Goal: Transaction & Acquisition: Purchase product/service

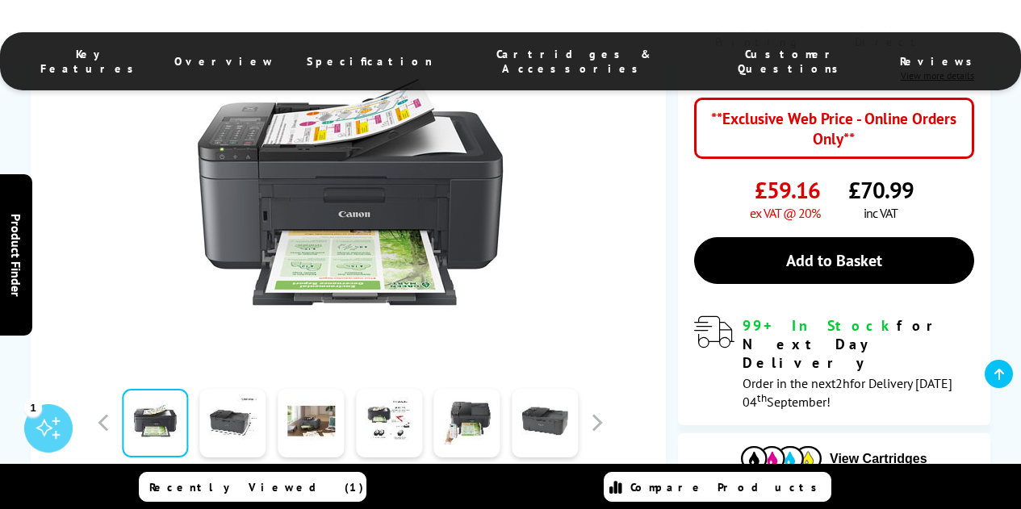
scroll to position [484, 0]
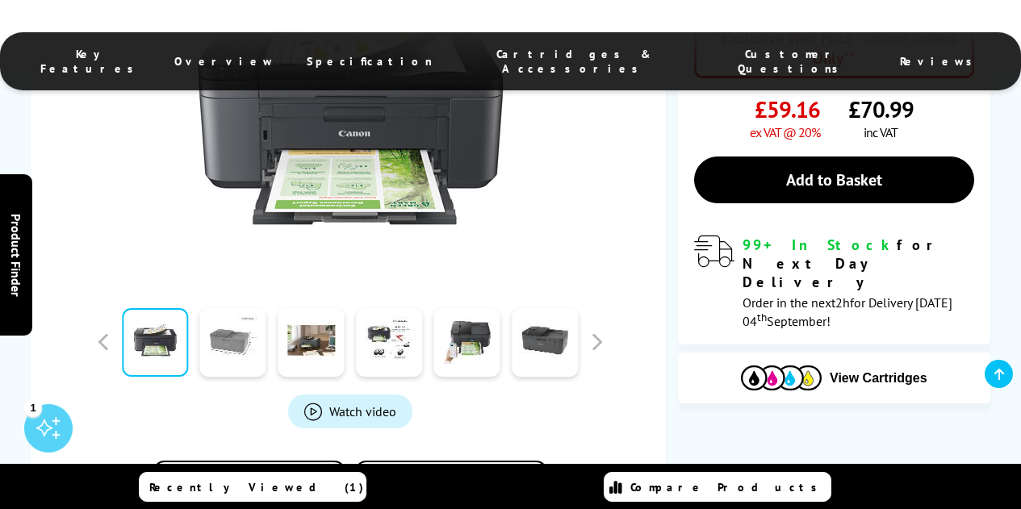
click at [224, 353] on link at bounding box center [233, 342] width 66 height 69
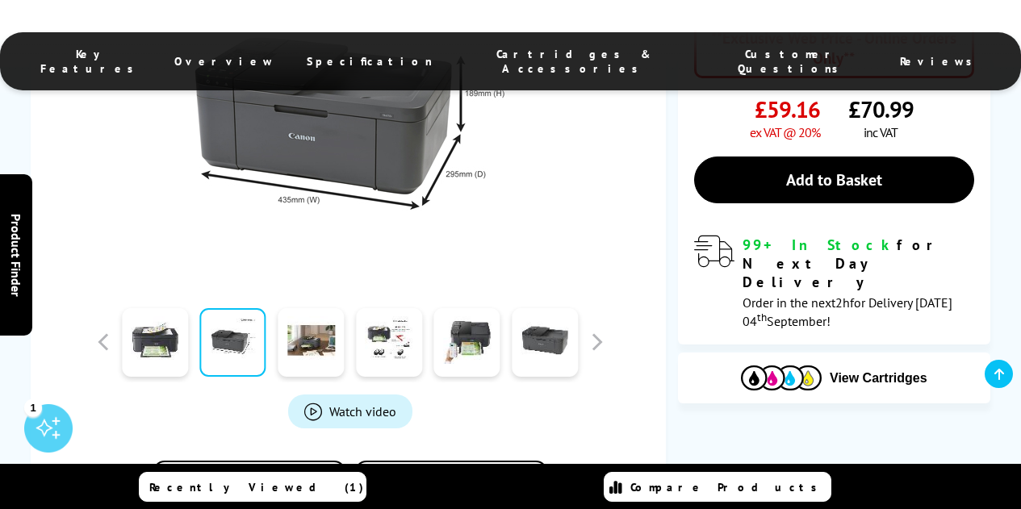
click at [210, 351] on link at bounding box center [233, 342] width 66 height 69
click at [295, 351] on link at bounding box center [311, 342] width 66 height 69
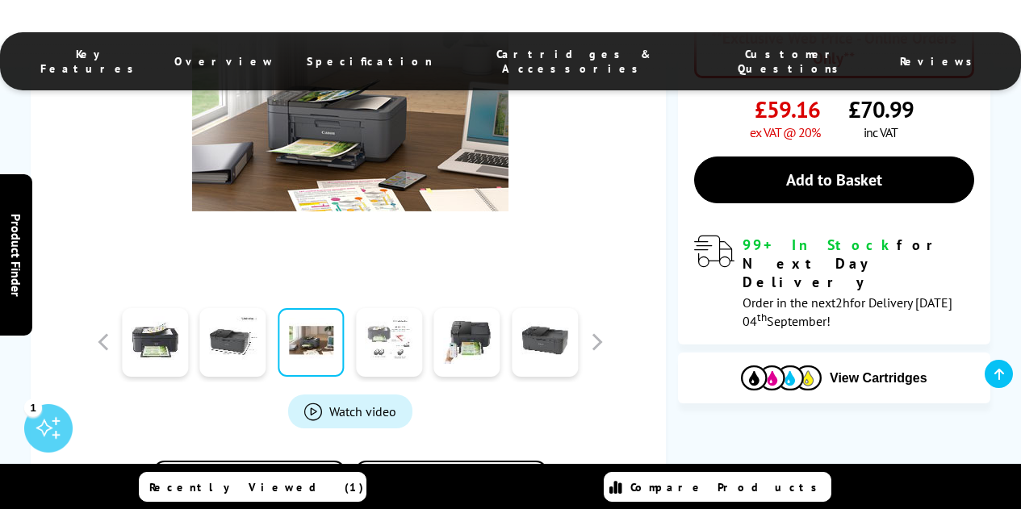
click at [386, 351] on link at bounding box center [389, 342] width 66 height 69
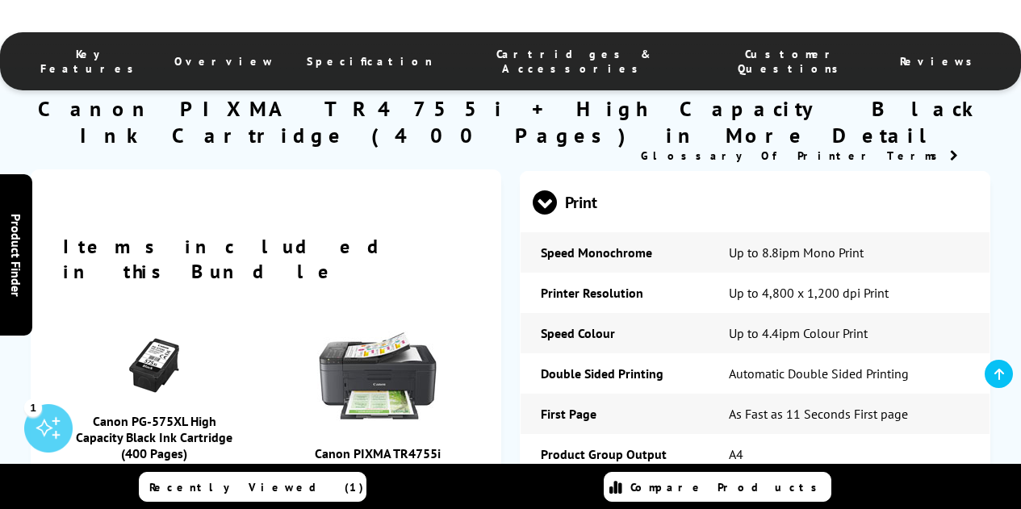
scroll to position [1694, 0]
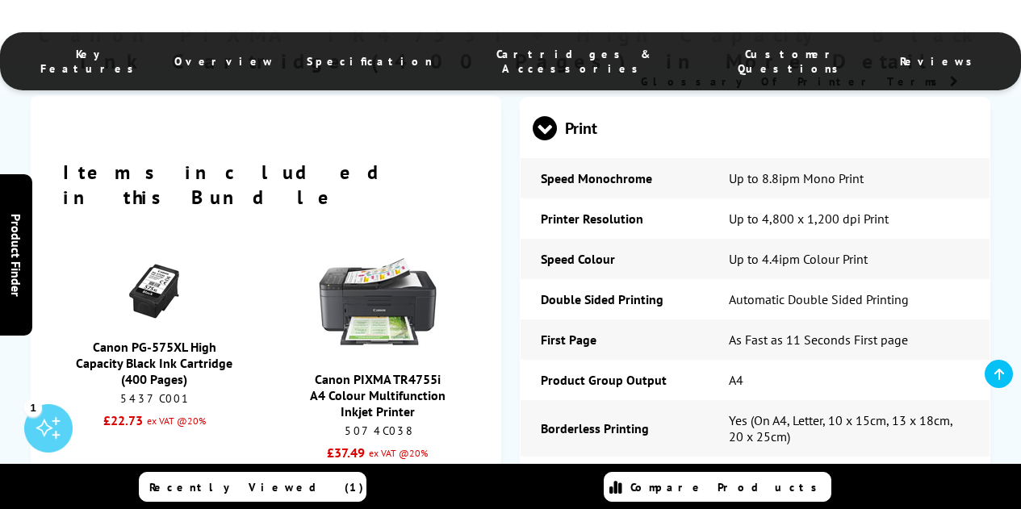
click at [150, 339] on link "Canon PG-575XL High Capacity Black Ink Cartridge (400 Pages)" at bounding box center [154, 363] width 157 height 48
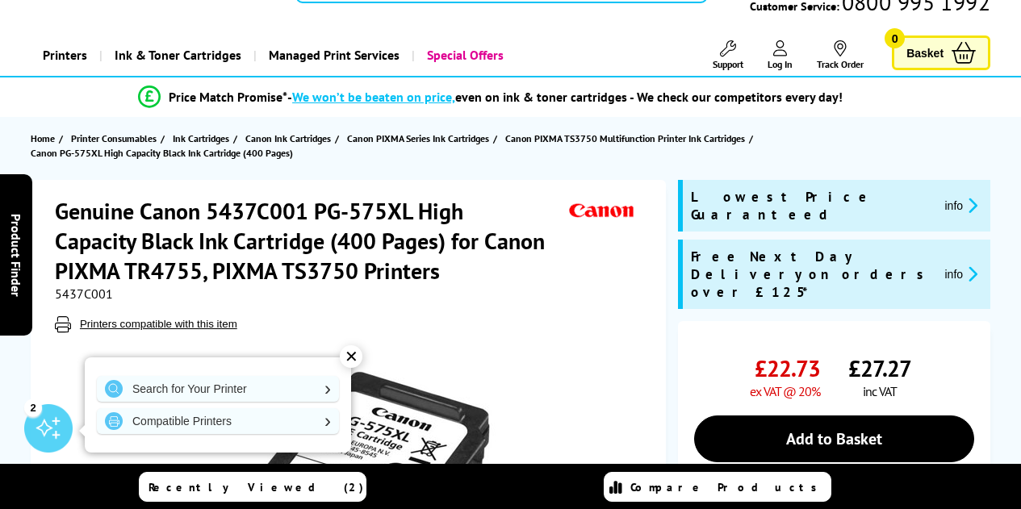
scroll to position [81, 0]
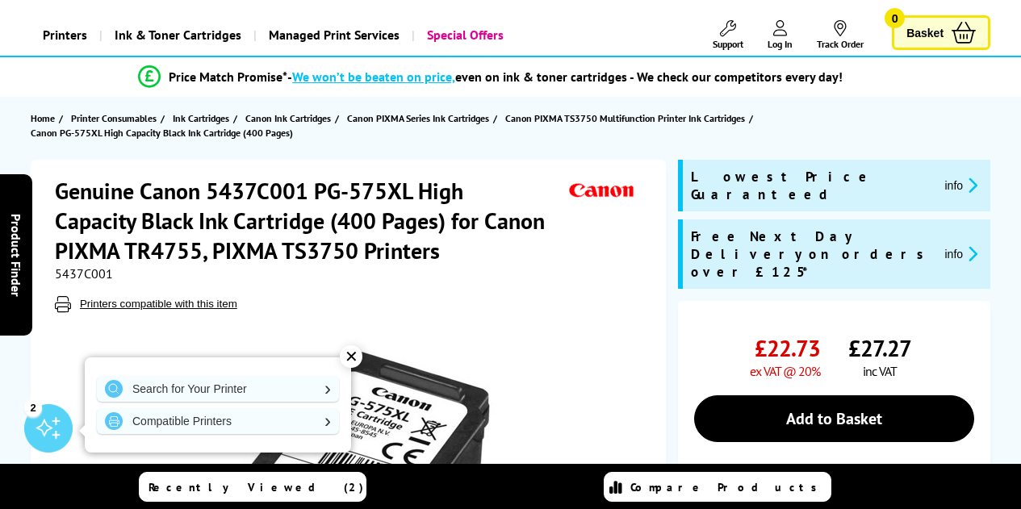
click at [360, 359] on div "✕" at bounding box center [351, 356] width 23 height 23
